Goal: Submit feedback/report problem: Submit feedback/report problem

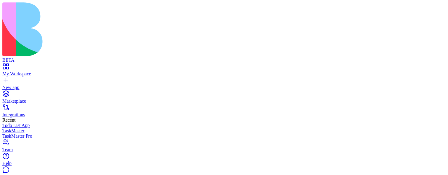
type textarea "**"
